Goal: Information Seeking & Learning: Learn about a topic

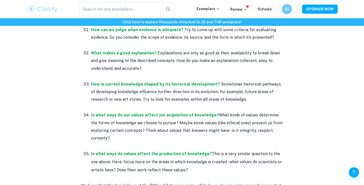
scroll to position [1437, 0]
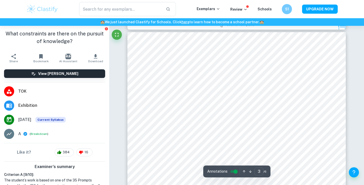
scroll to position [663, 0]
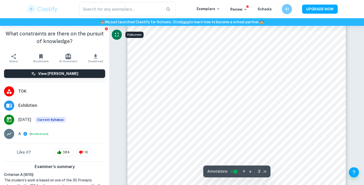
click at [118, 35] on icon "Fullscreen" at bounding box center [117, 35] width 4 height 4
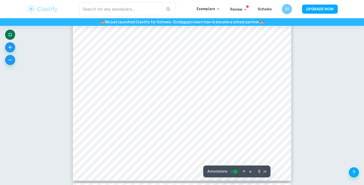
scroll to position [771, 0]
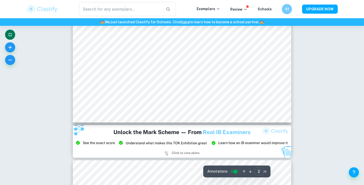
type input "3"
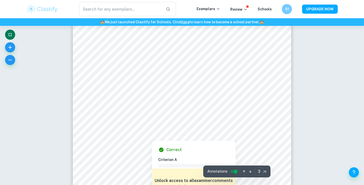
scroll to position [669, 0]
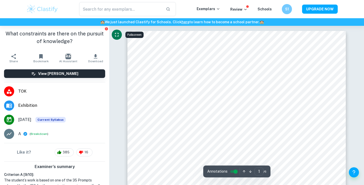
click at [114, 35] on icon "Fullscreen" at bounding box center [117, 35] width 6 height 6
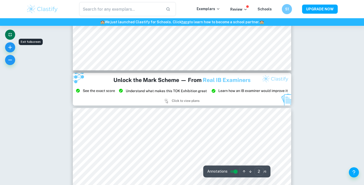
type input "3"
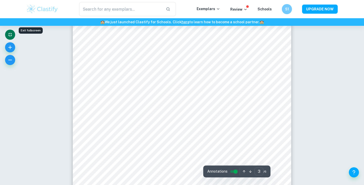
scroll to position [725, 0]
